Goal: Information Seeking & Learning: Learn about a topic

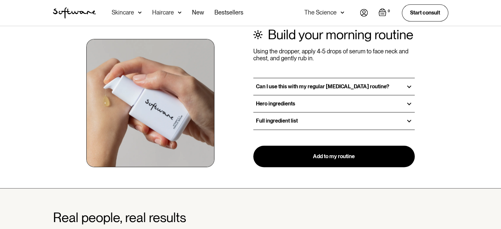
scroll to position [808, 0]
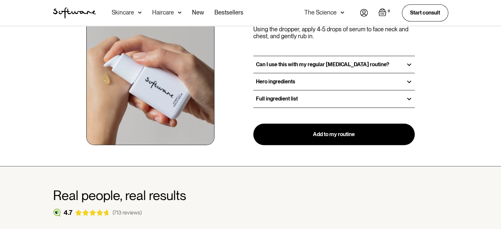
click at [406, 63] on div at bounding box center [409, 65] width 6 height 6
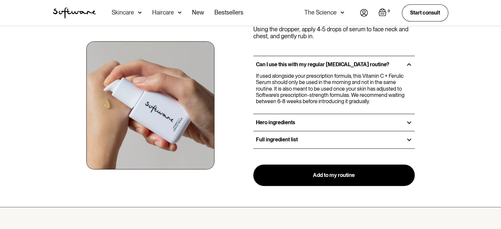
click at [408, 120] on div at bounding box center [409, 122] width 6 height 6
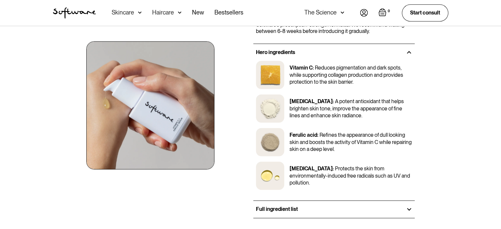
scroll to position [884, 0]
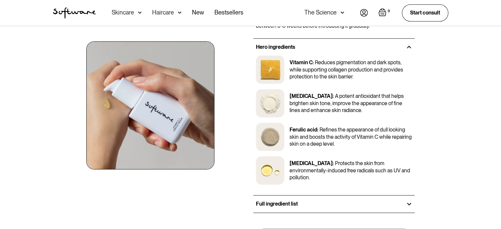
click at [406, 203] on div at bounding box center [409, 204] width 6 height 6
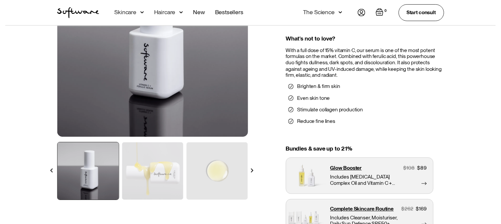
scroll to position [101, 0]
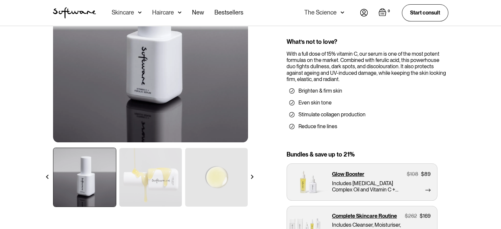
click at [175, 13] on div "Haircare" at bounding box center [166, 13] width 29 height 26
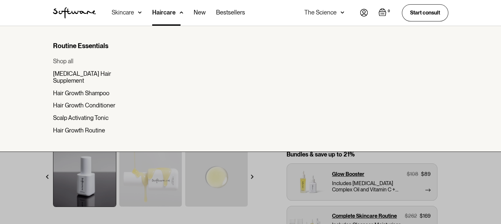
click at [63, 61] on div "Shop all" at bounding box center [63, 61] width 20 height 7
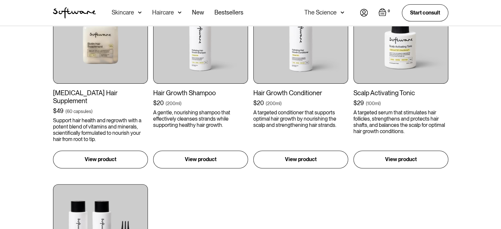
scroll to position [219, 0]
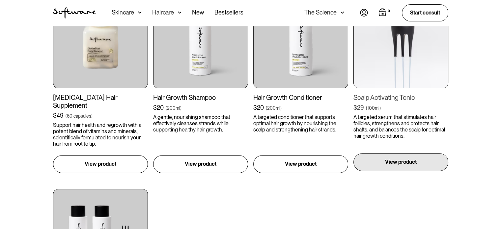
click at [393, 160] on div "View product" at bounding box center [400, 162] width 95 height 18
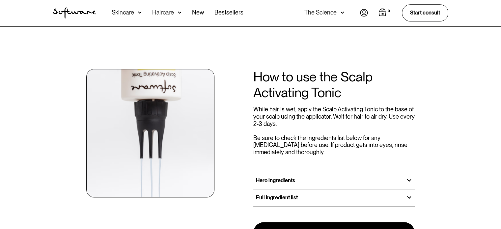
scroll to position [691, 0]
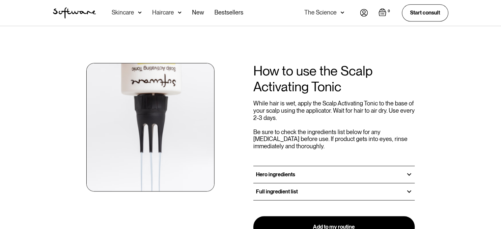
click at [413, 166] on div "Hero ingredients" at bounding box center [334, 174] width 162 height 17
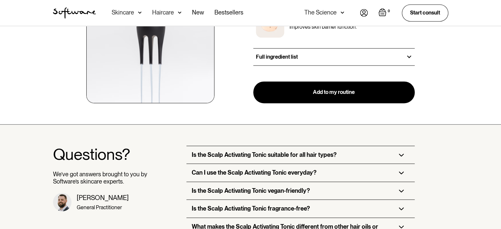
scroll to position [1002, 0]
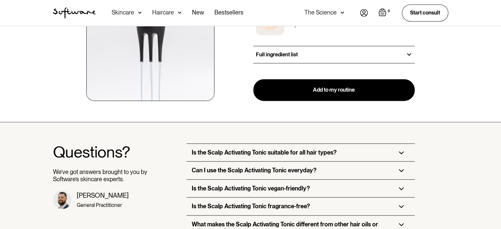
click at [402, 151] on img at bounding box center [401, 152] width 5 height 3
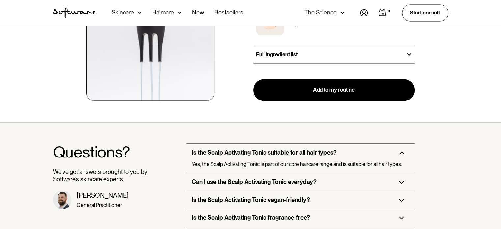
scroll to position [1027, 0]
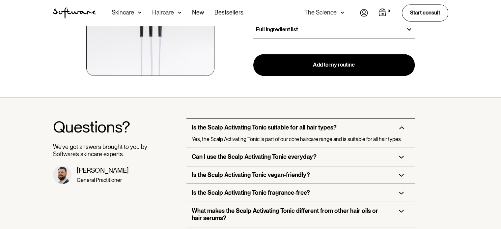
click at [403, 155] on img at bounding box center [401, 156] width 5 height 3
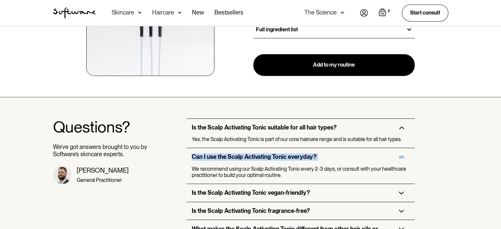
drag, startPoint x: 500, startPoint y: 142, endPoint x: 500, endPoint y: 150, distance: 8.6
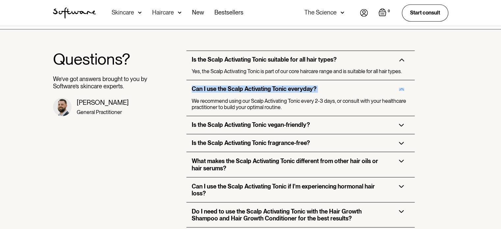
scroll to position [1101, 0]
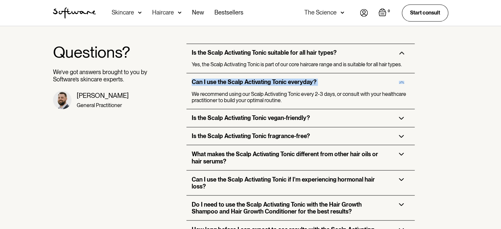
click at [400, 152] on img at bounding box center [401, 153] width 5 height 3
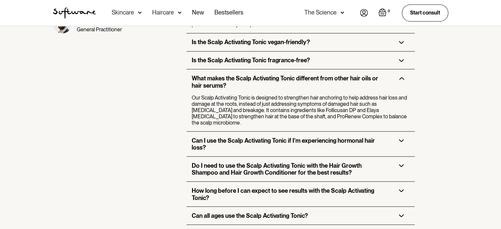
scroll to position [1122, 0]
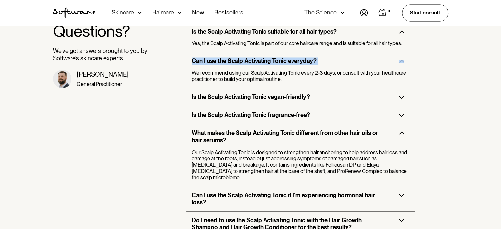
click at [400, 194] on img at bounding box center [401, 195] width 5 height 3
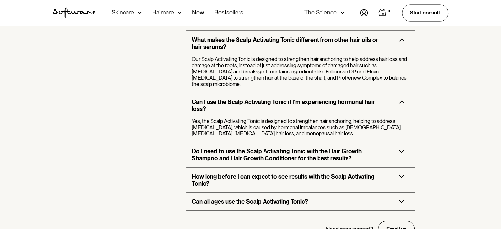
scroll to position [1218, 0]
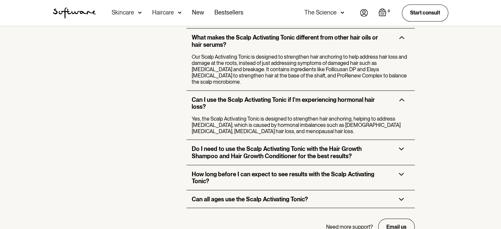
click at [399, 147] on img at bounding box center [401, 148] width 5 height 3
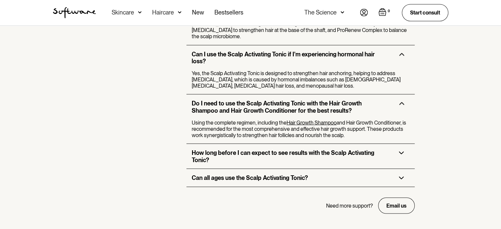
scroll to position [1265, 0]
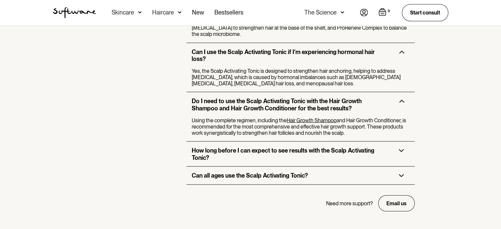
click at [399, 149] on img at bounding box center [401, 150] width 5 height 3
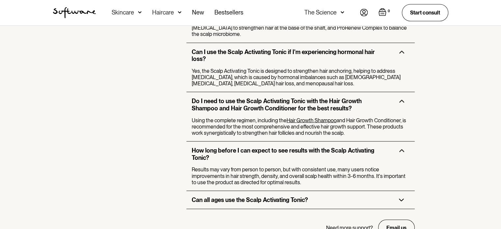
click at [402, 191] on div "Can all ages use the Scalp Activating Tonic?" at bounding box center [300, 200] width 228 height 18
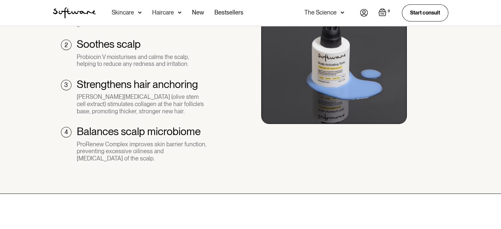
scroll to position [323, 0]
